Goal: Transaction & Acquisition: Download file/media

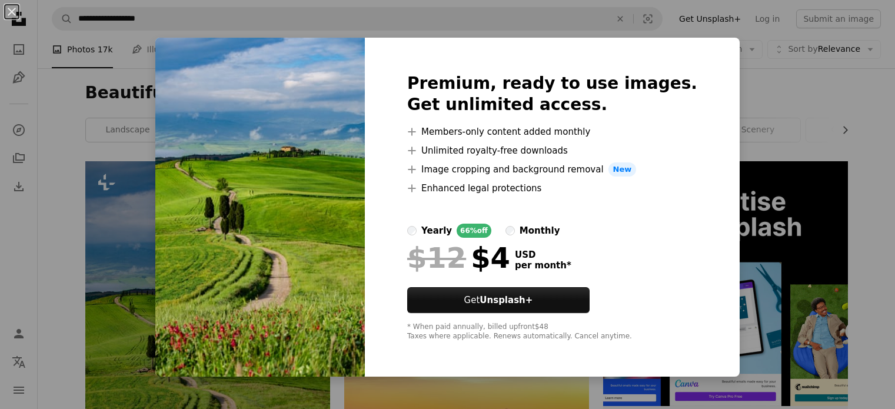
scroll to position [320, 0]
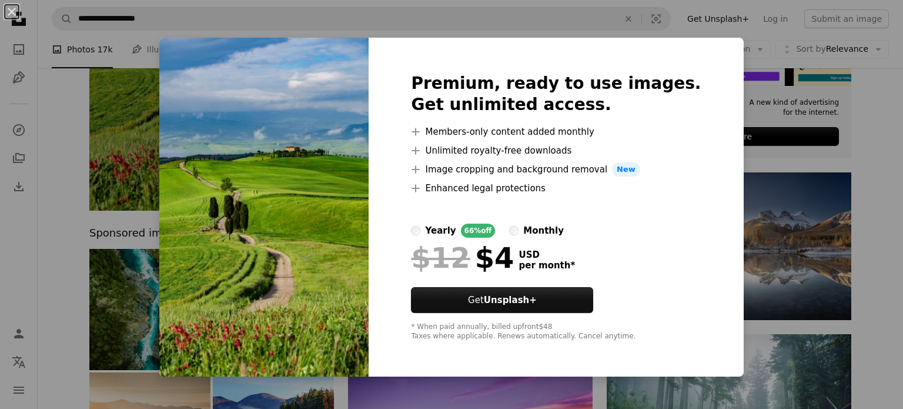
click at [725, 76] on div "An X shape Premium, ready to use images. Get unlimited access. A plus sign Memb…" at bounding box center [451, 204] width 903 height 409
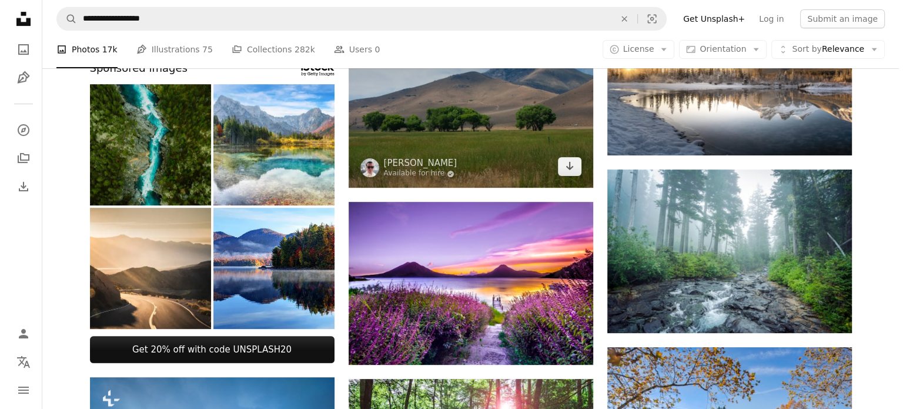
scroll to position [493, 0]
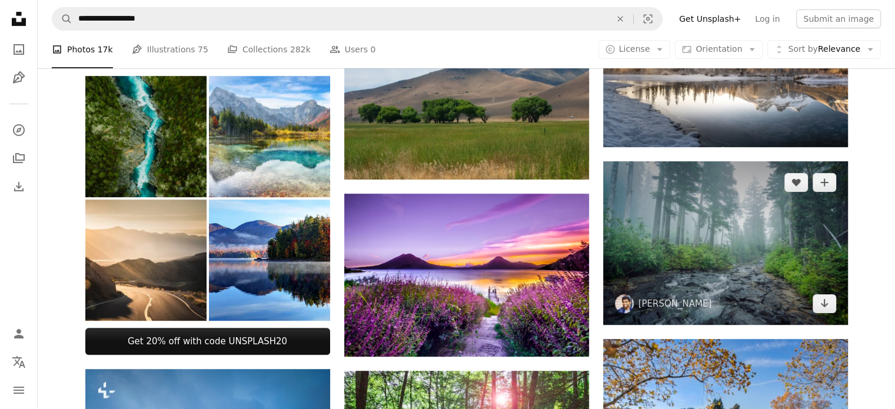
click at [807, 297] on img at bounding box center [725, 243] width 245 height 164
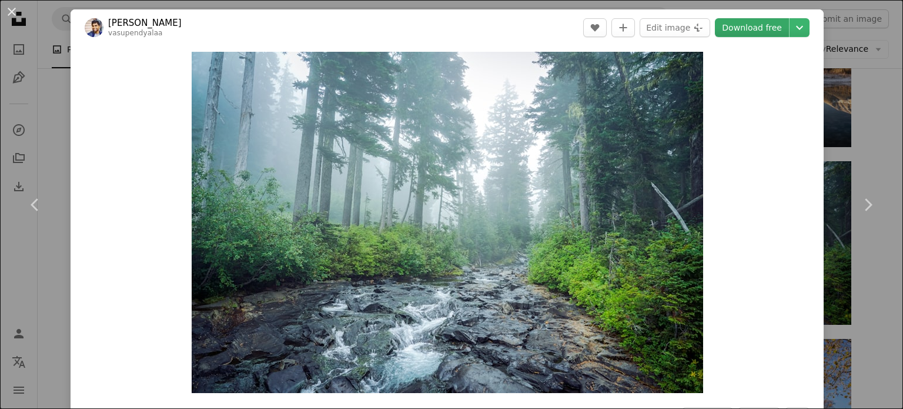
click at [768, 19] on header "[PERSON_NAME] vasupendyalaa A heart A plus sign Edit image Plus sign for Unspla…" at bounding box center [447, 27] width 753 height 36
click at [768, 19] on link "Download free" at bounding box center [752, 27] width 74 height 19
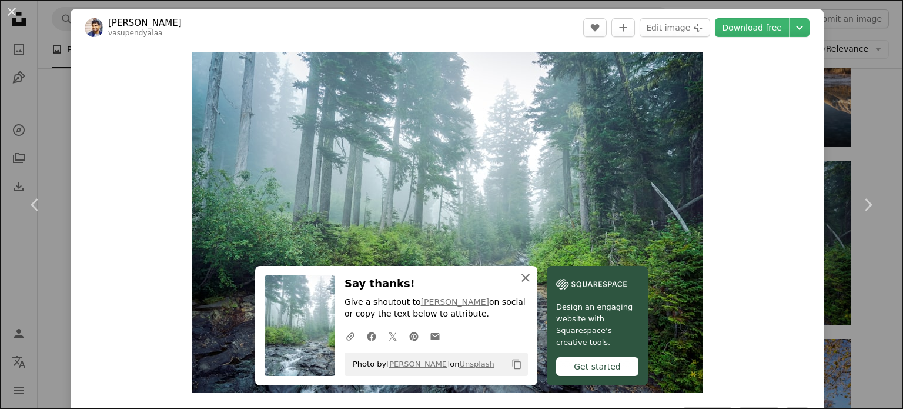
click at [526, 276] on icon "An X shape" at bounding box center [526, 278] width 14 height 14
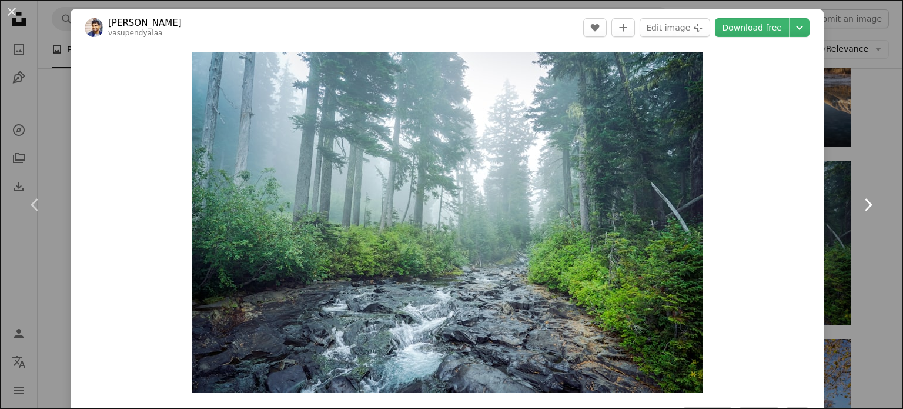
click at [862, 161] on link "Chevron right" at bounding box center [868, 204] width 71 height 113
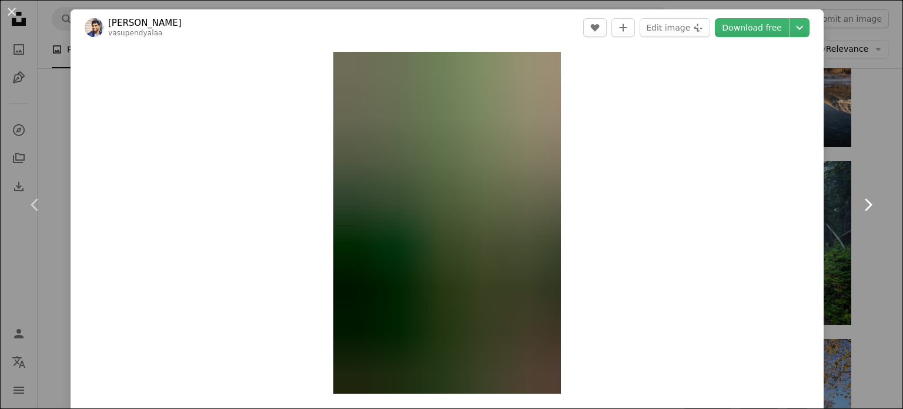
scroll to position [47, 0]
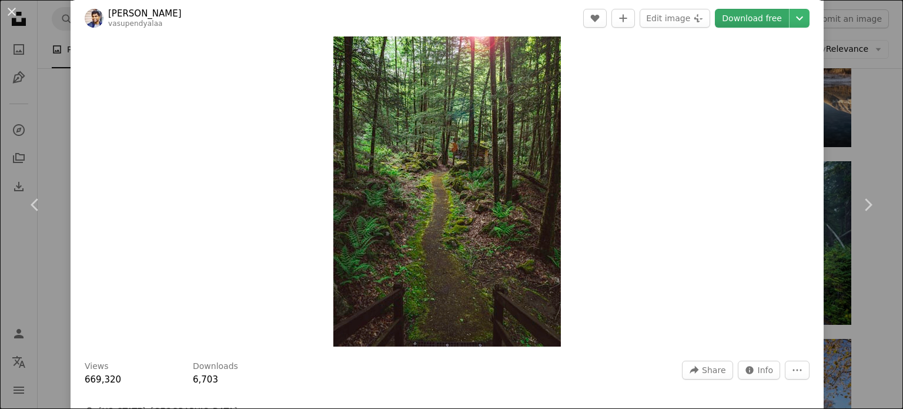
click at [749, 18] on link "Download free" at bounding box center [752, 18] width 74 height 19
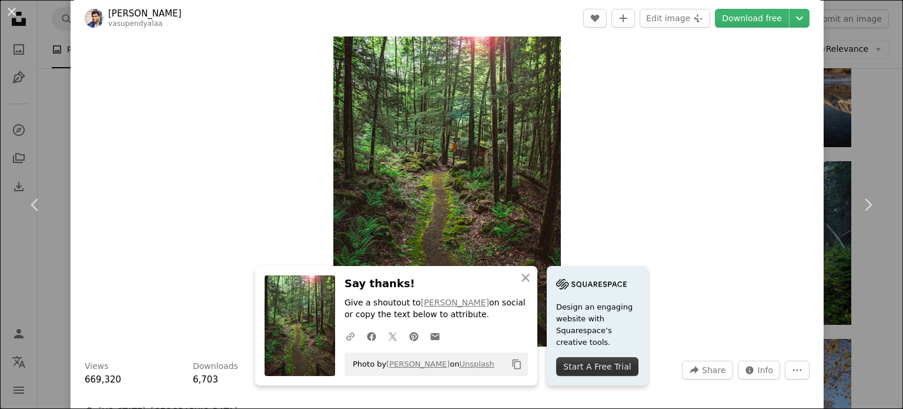
click at [736, 150] on div "Zoom in" at bounding box center [447, 175] width 753 height 353
click at [855, 194] on link "Chevron right" at bounding box center [868, 204] width 71 height 113
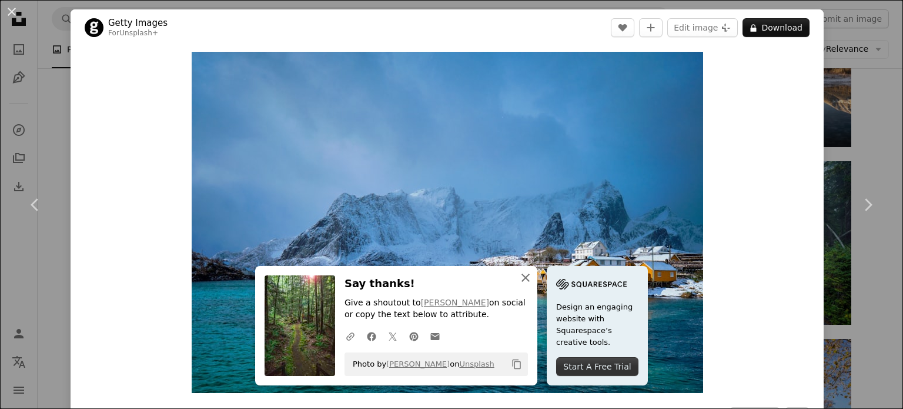
click at [514, 281] on button "An X shape Close" at bounding box center [526, 278] width 24 height 24
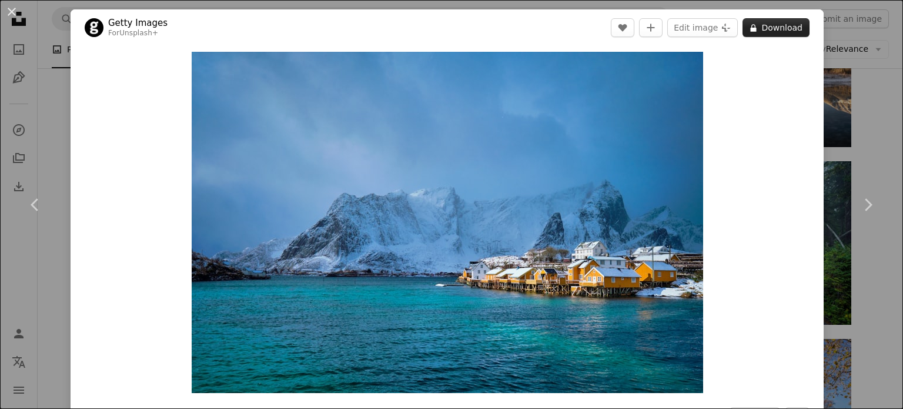
click at [765, 27] on button "A lock Download" at bounding box center [776, 27] width 67 height 19
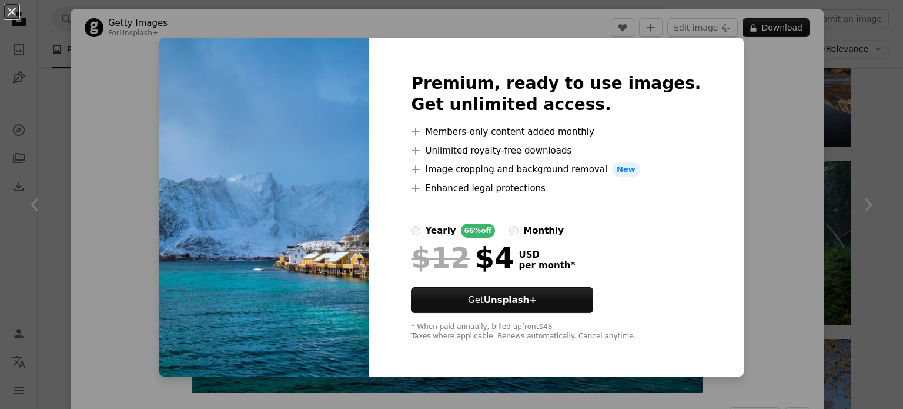
click at [719, 126] on div "An X shape Premium, ready to use images. Get unlimited access. A plus sign Memb…" at bounding box center [451, 204] width 903 height 409
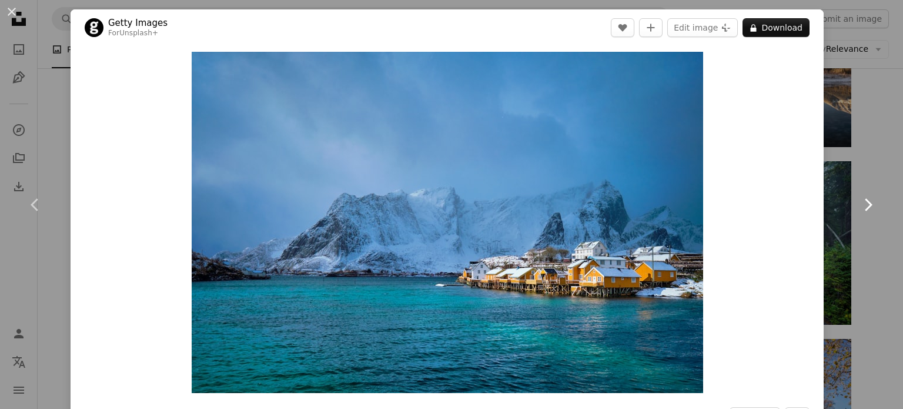
click at [859, 202] on icon "Chevron right" at bounding box center [868, 204] width 19 height 19
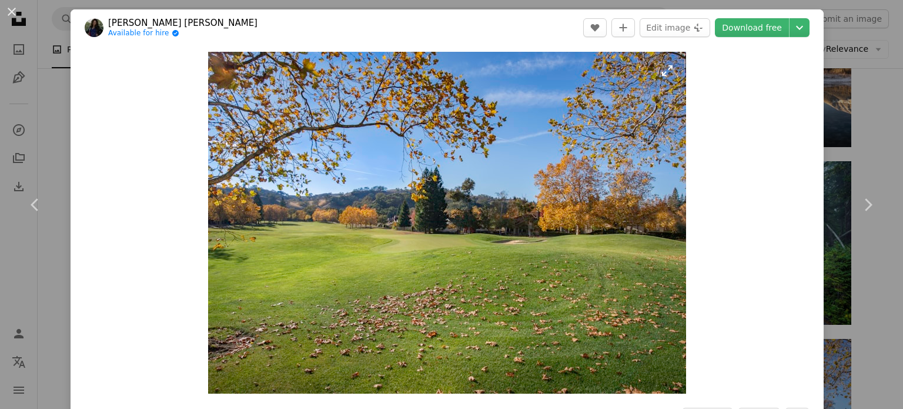
drag, startPoint x: 689, startPoint y: 241, endPoint x: 615, endPoint y: 163, distance: 107.3
click at [615, 163] on img "Zoom in on this image" at bounding box center [447, 223] width 478 height 342
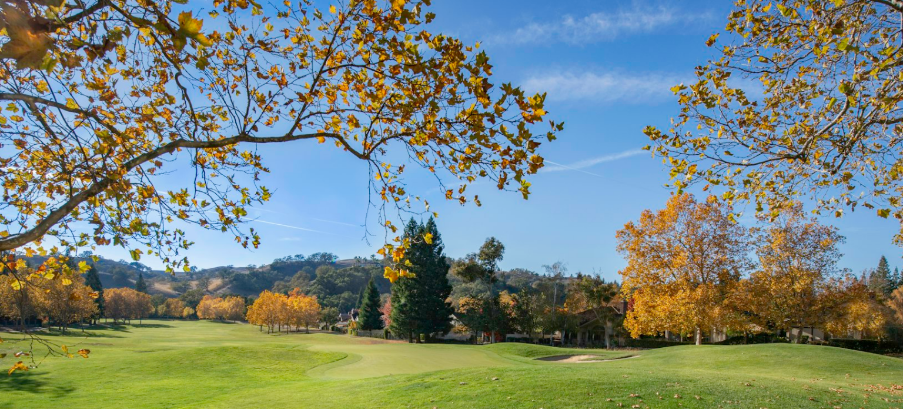
scroll to position [112, 0]
